Goal: Find specific page/section: Find specific page/section

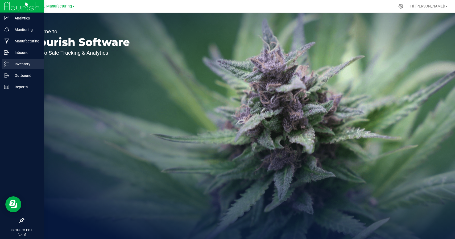
click at [9, 65] on icon at bounding box center [6, 63] width 5 height 5
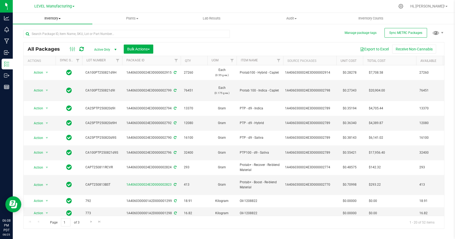
click at [59, 19] on span "Inventory" at bounding box center [53, 18] width 80 height 5
click at [48, 36] on li "All inventory" at bounding box center [53, 38] width 80 height 6
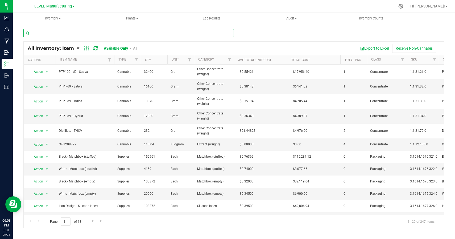
click at [123, 35] on input "text" at bounding box center [128, 33] width 211 height 8
type input "stuffed"
